Goal: Transaction & Acquisition: Purchase product/service

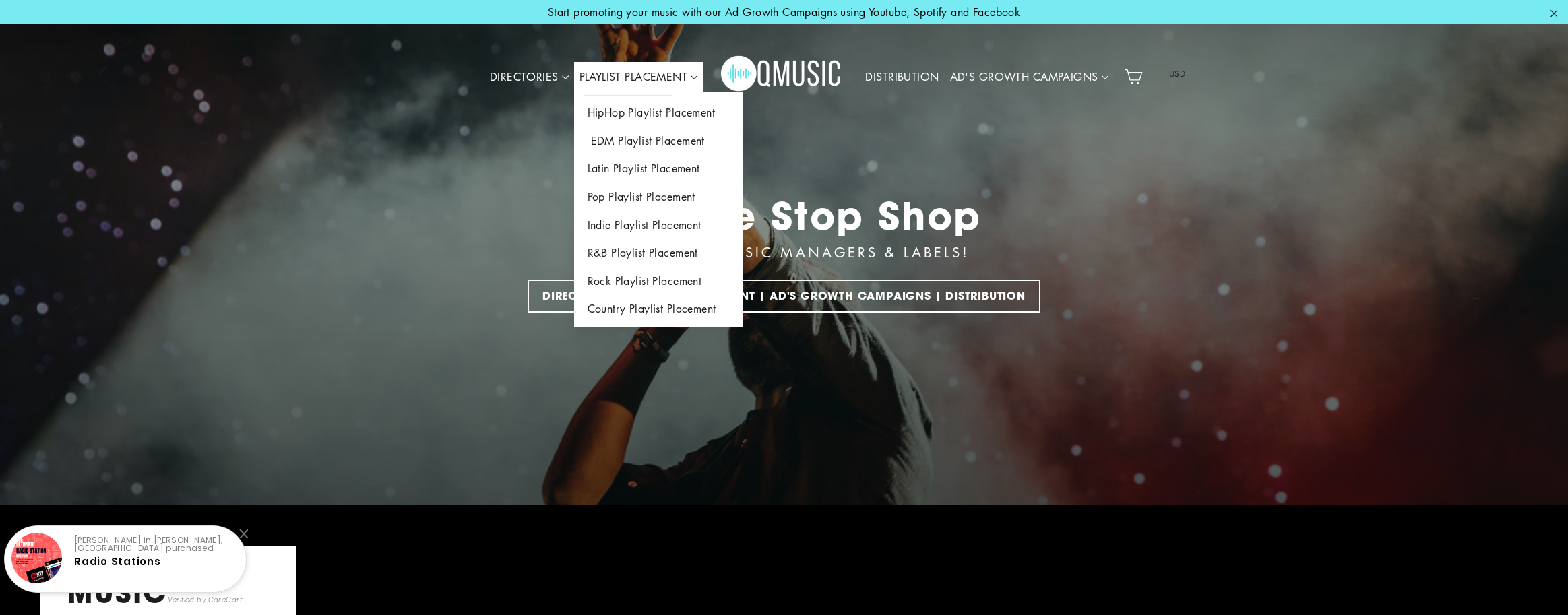
click at [650, 140] on link "EDM Playlist Placement" at bounding box center [658, 142] width 169 height 28
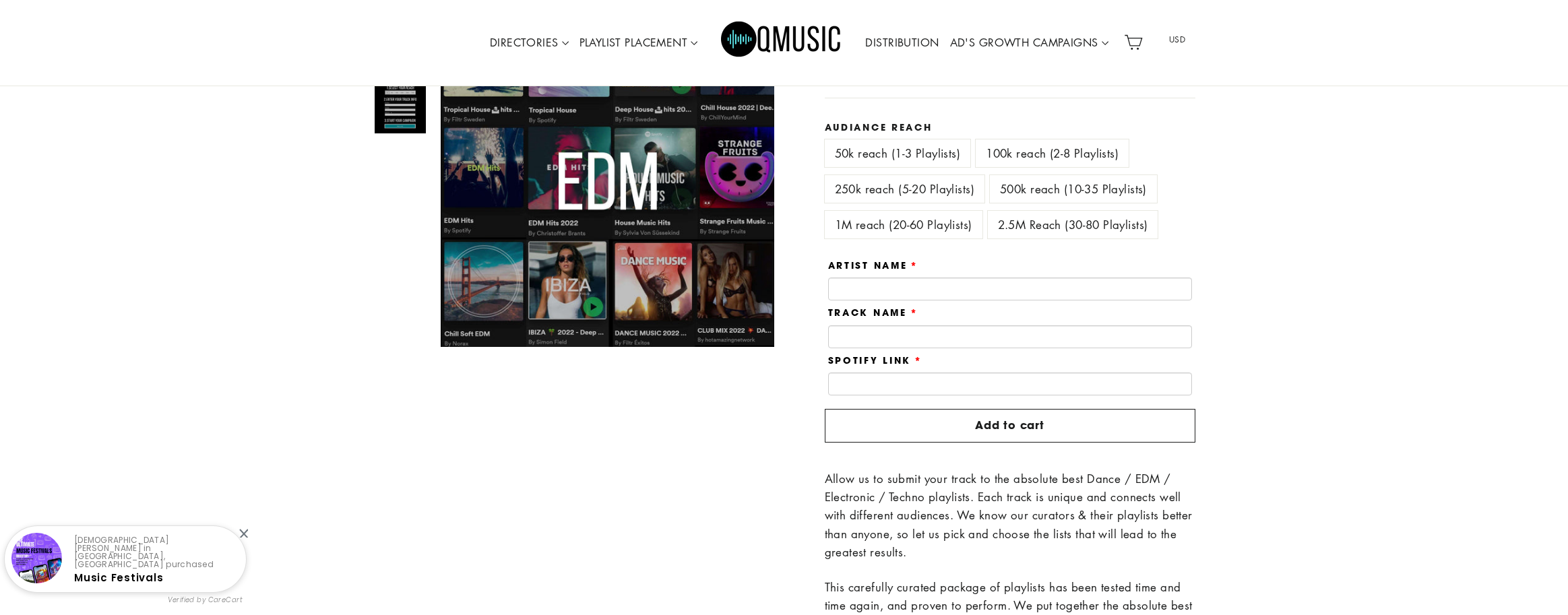
scroll to position [229, 0]
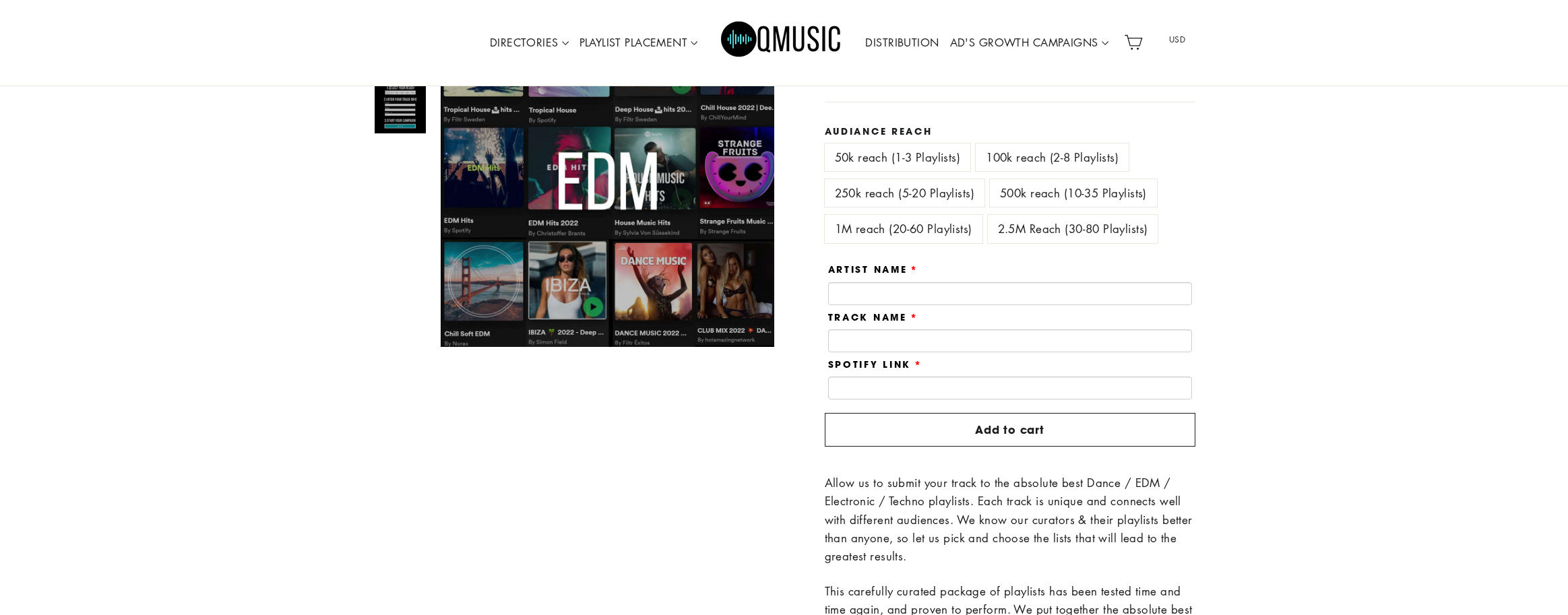
click at [924, 231] on label "1M reach (20-60 Playlists)" at bounding box center [903, 228] width 158 height 28
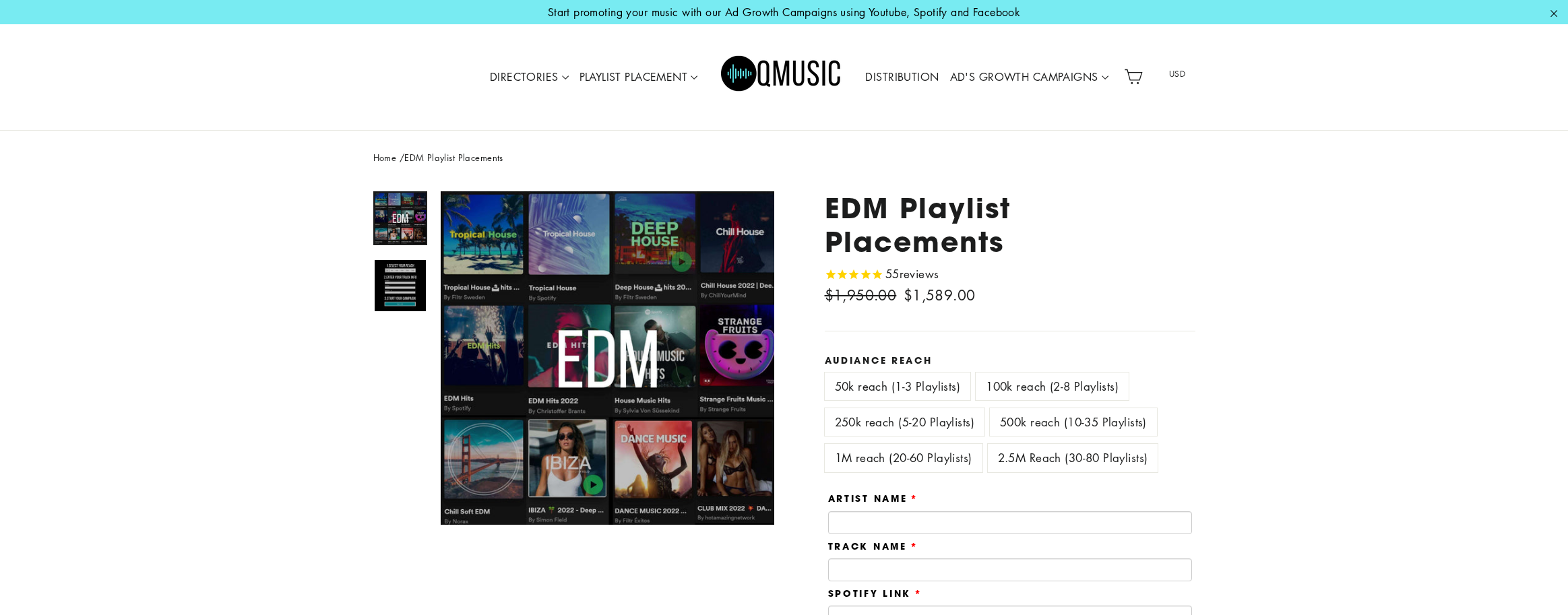
click at [905, 378] on label "50k reach (1-3 Playlists)" at bounding box center [898, 386] width 146 height 28
click at [1010, 391] on label "100k reach (2-8 Playlists)" at bounding box center [1052, 386] width 153 height 28
click at [927, 408] on label "250k reach (5-20 Playlists)" at bounding box center [904, 422] width 159 height 28
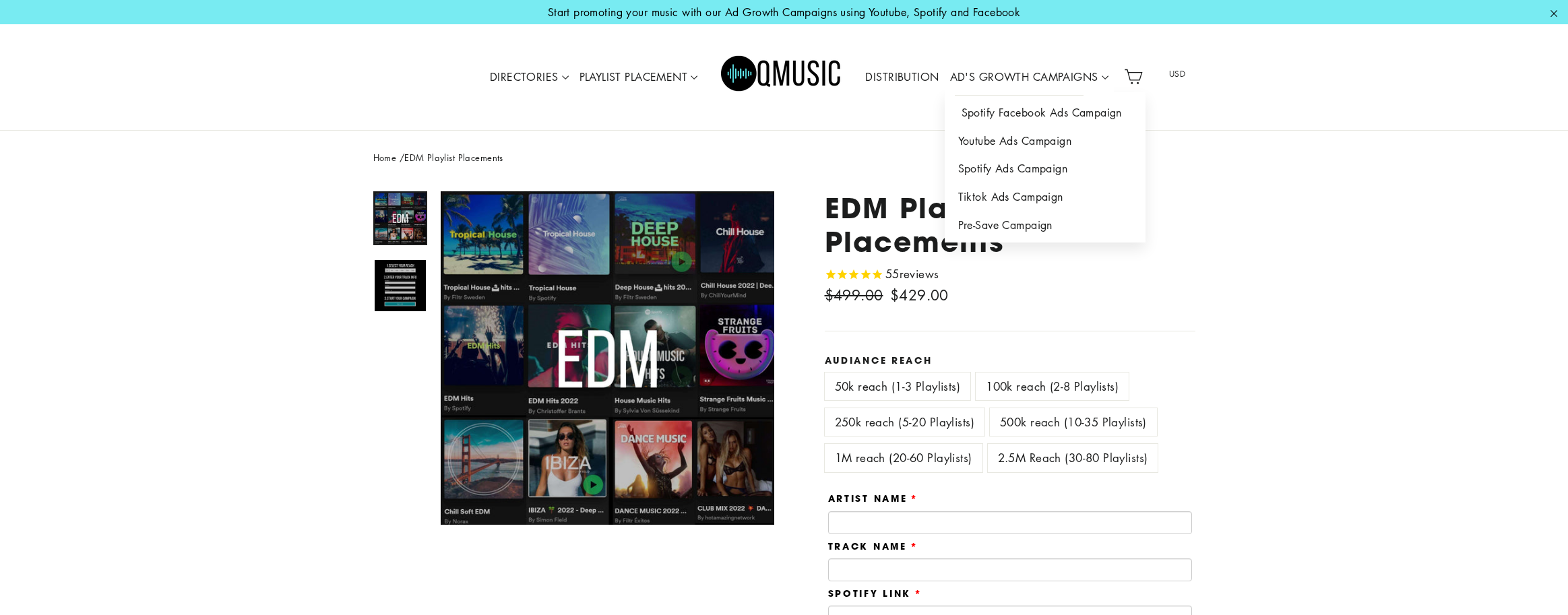
click at [1022, 111] on link "Spotify Facebook Ads Campaign" at bounding box center [1044, 113] width 201 height 28
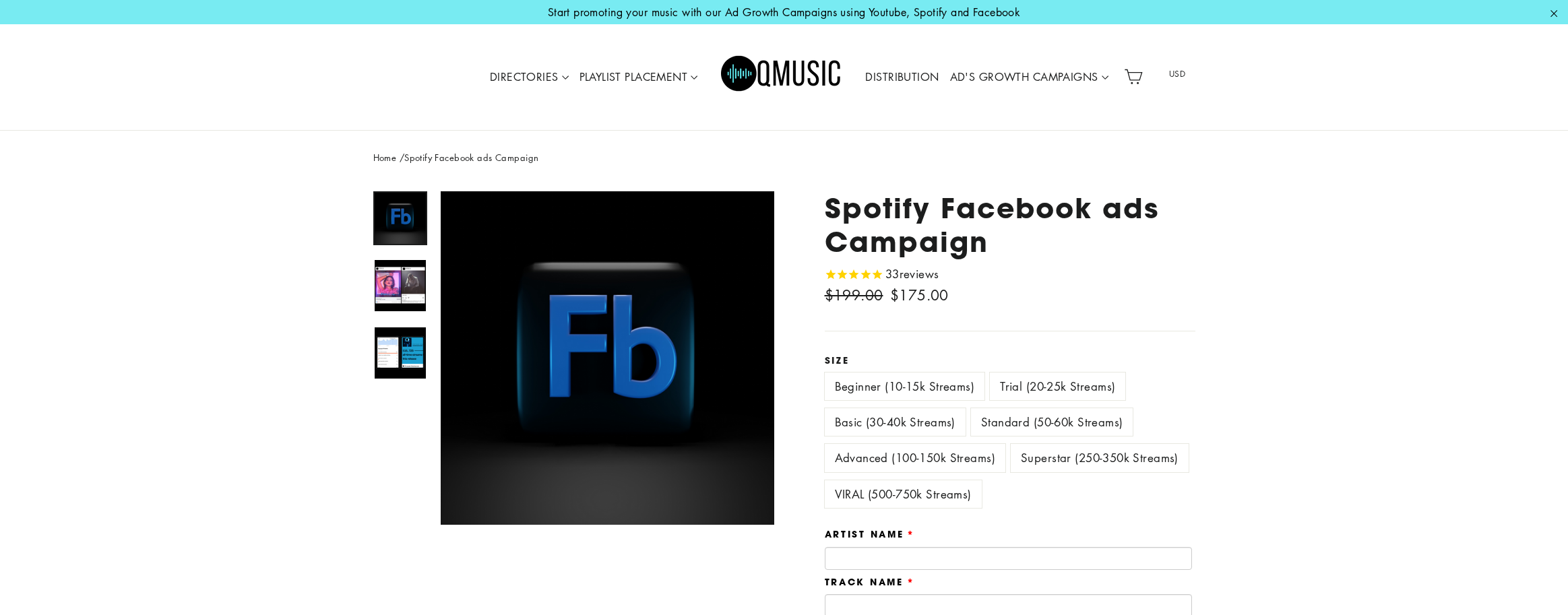
click at [1168, 73] on span "USD" at bounding box center [1177, 74] width 51 height 21
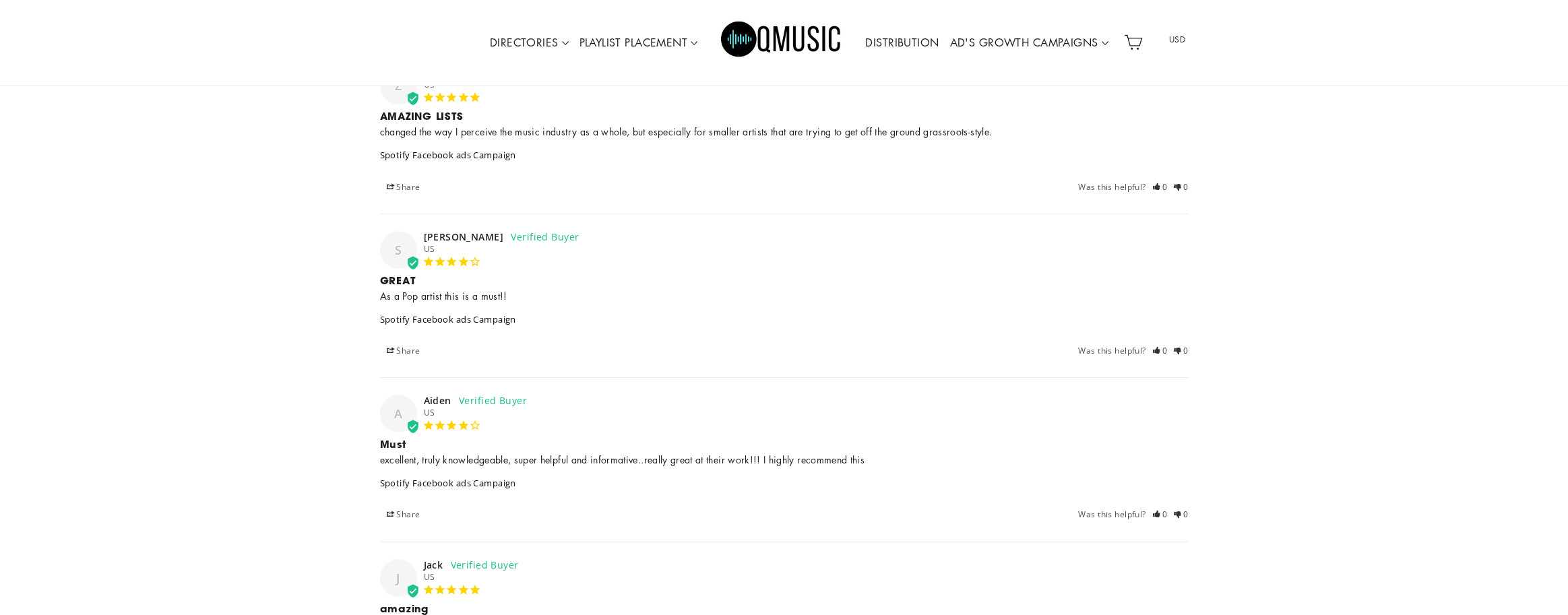
scroll to position [6688, 0]
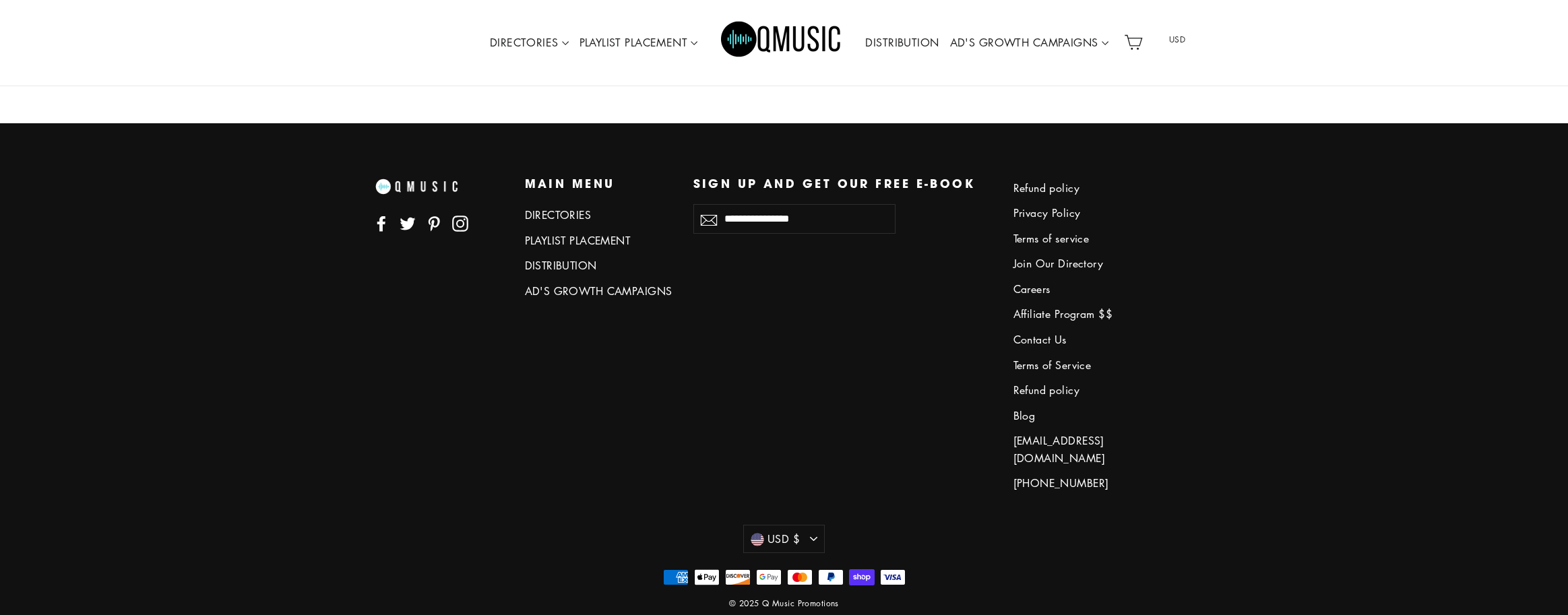
click at [1030, 405] on link "Blog" at bounding box center [1087, 415] width 148 height 22
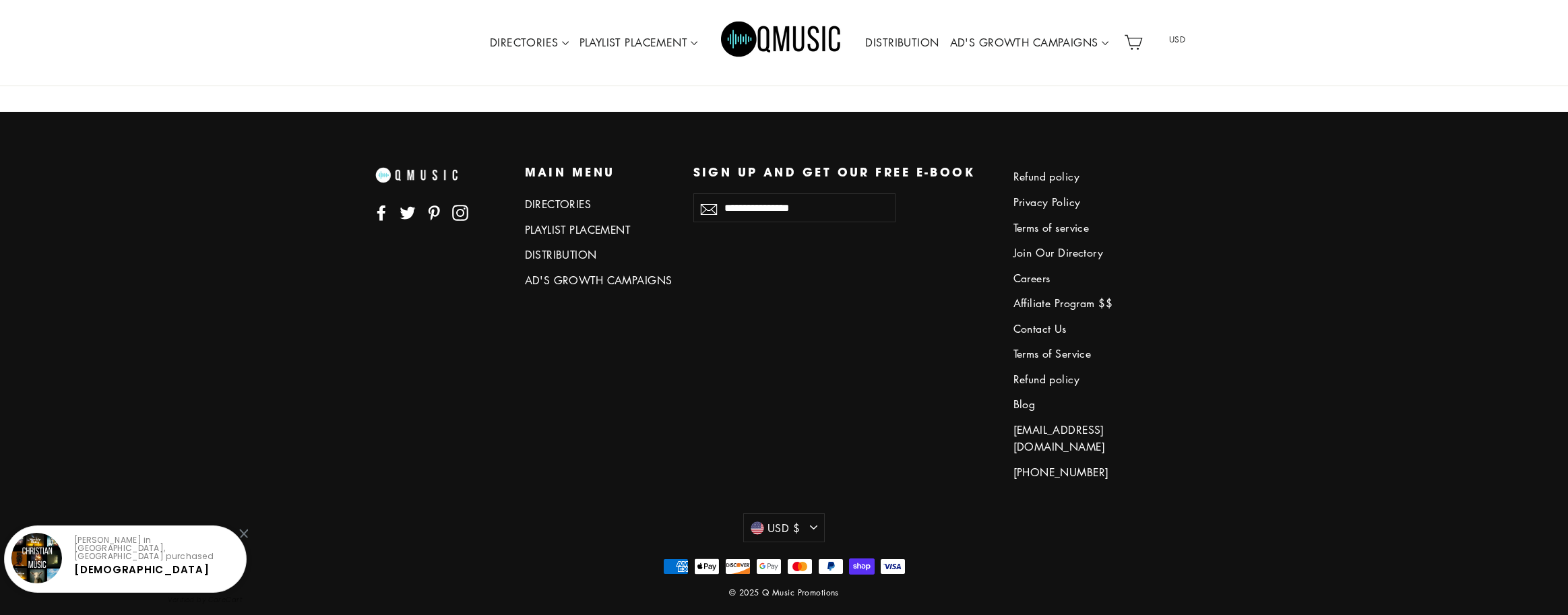
scroll to position [2656, 0]
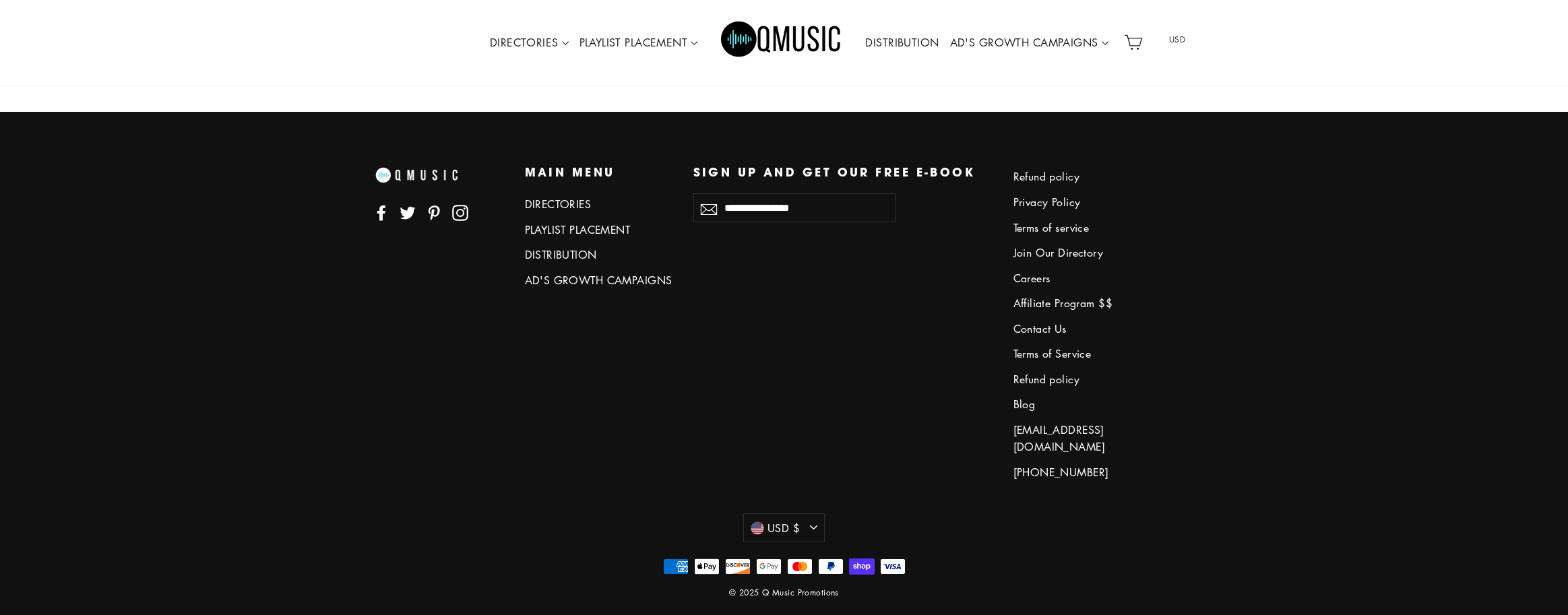
click at [1068, 221] on link "Terms of service" at bounding box center [1087, 227] width 148 height 22
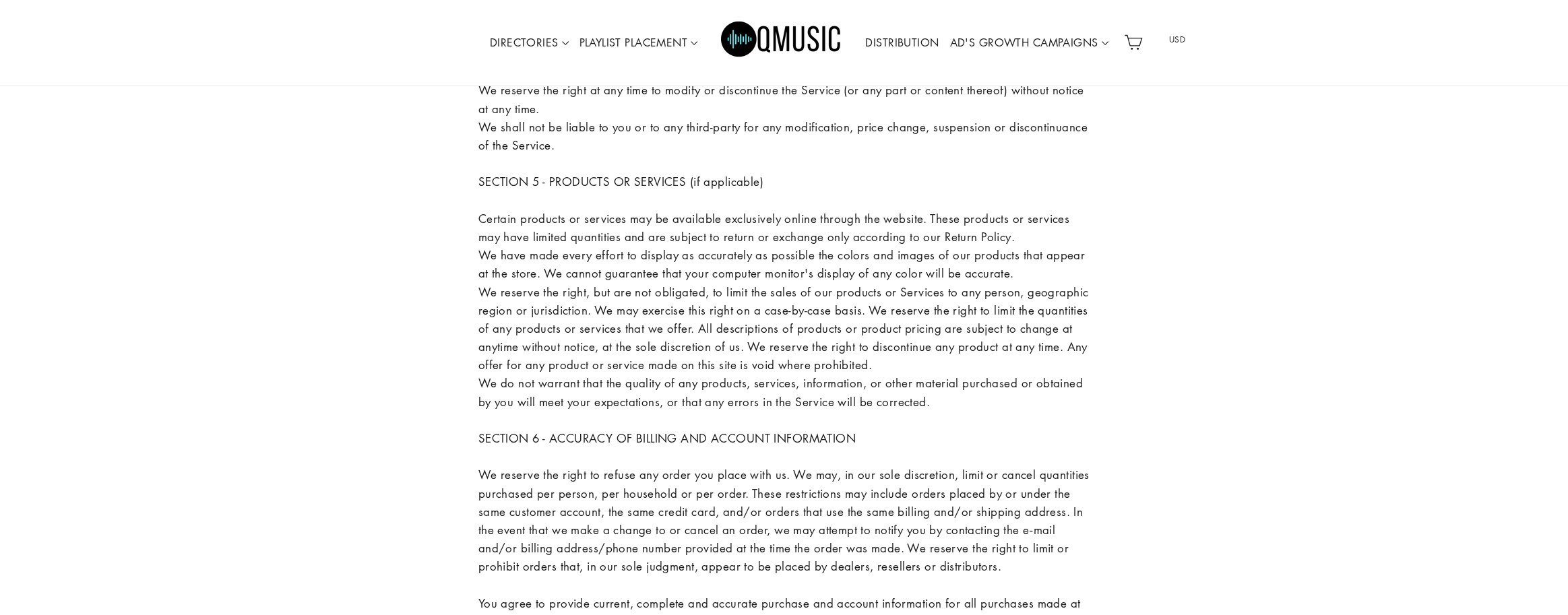
scroll to position [1430, 0]
